Goal: Navigation & Orientation: Find specific page/section

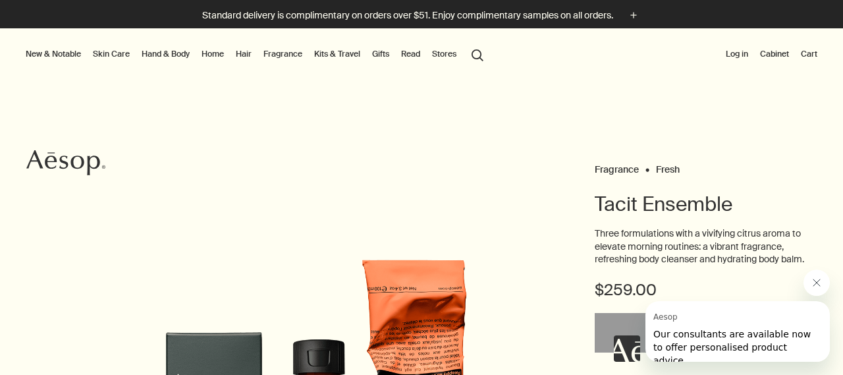
click at [213, 55] on link "Home" at bounding box center [213, 54] width 28 height 16
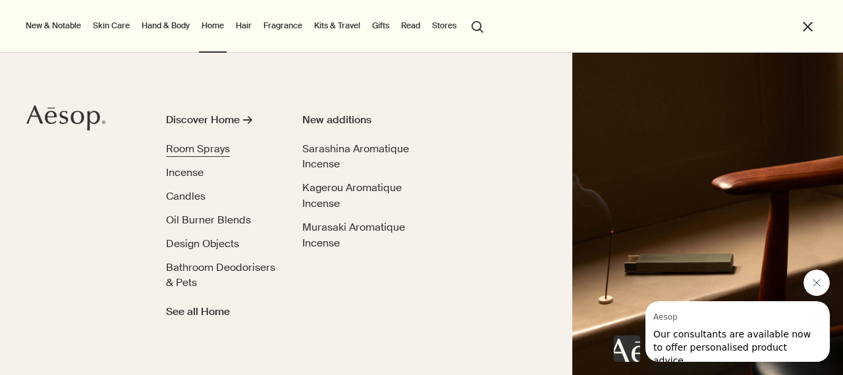
click at [213, 147] on span "Room Sprays" at bounding box center [198, 149] width 64 height 14
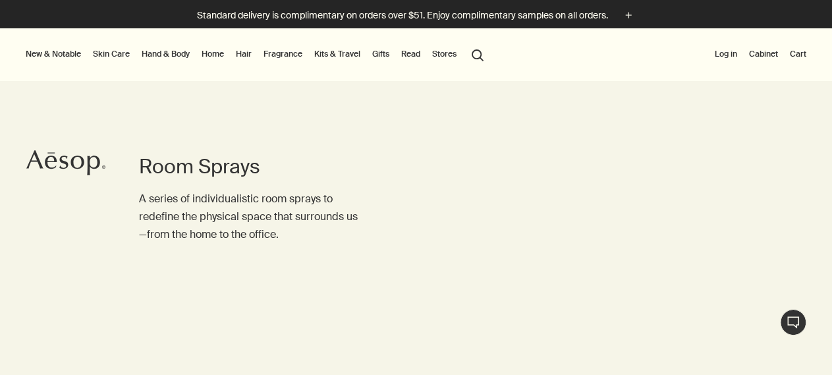
click at [213, 56] on link "Home" at bounding box center [213, 54] width 28 height 16
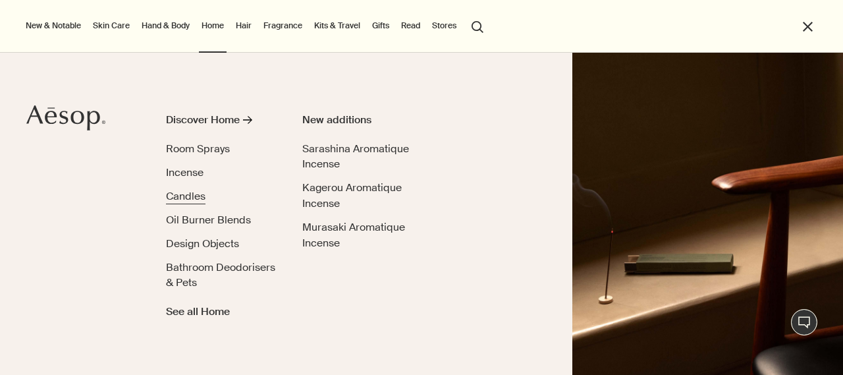
click at [189, 196] on span "Candles" at bounding box center [186, 196] width 40 height 14
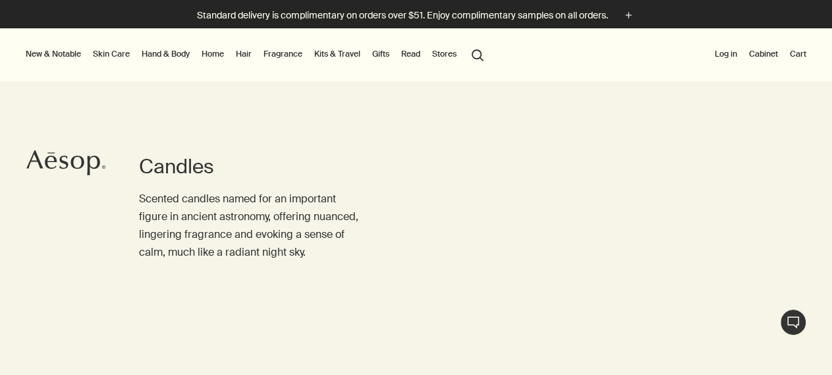
click at [283, 53] on link "Fragrance" at bounding box center [283, 54] width 44 height 16
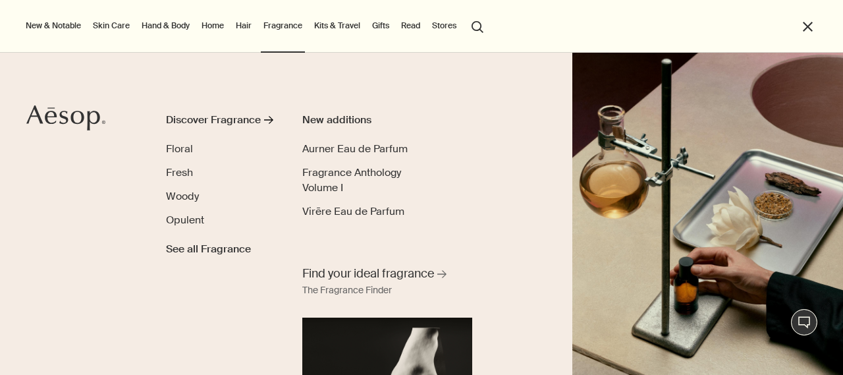
click at [217, 24] on link "Home" at bounding box center [213, 26] width 28 height 16
